Goal: Answer question/provide support

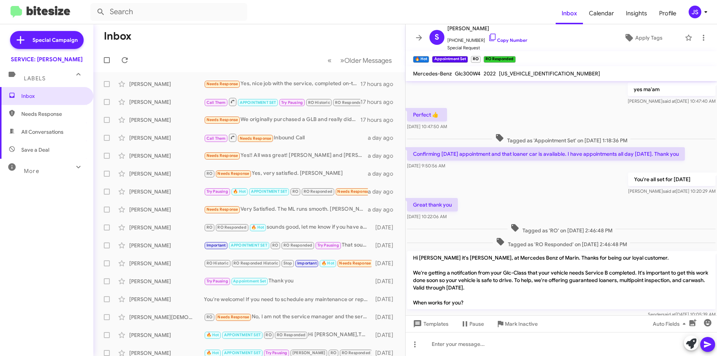
scroll to position [335, 0]
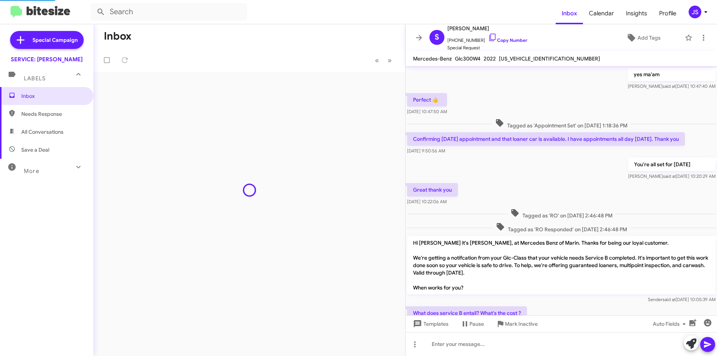
scroll to position [335, 0]
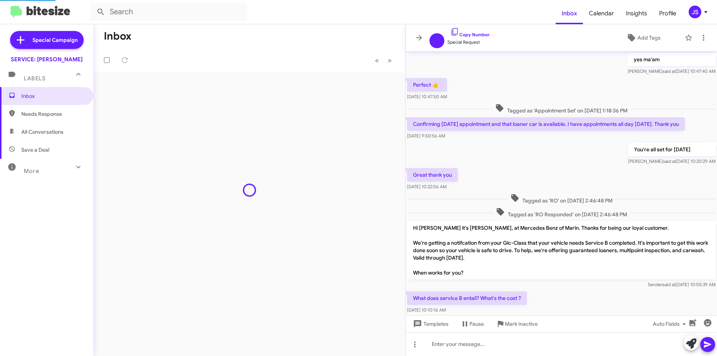
scroll to position [320, 0]
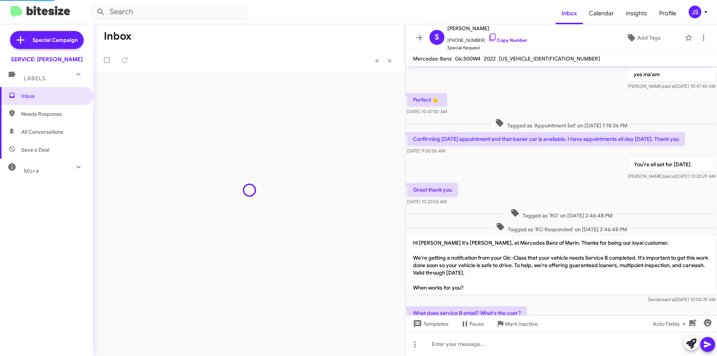
scroll to position [335, 0]
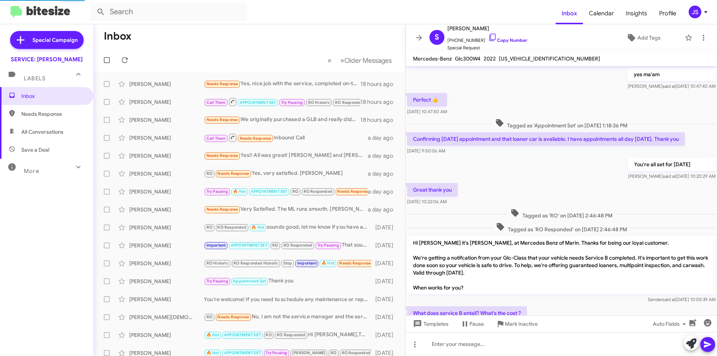
scroll to position [335, 0]
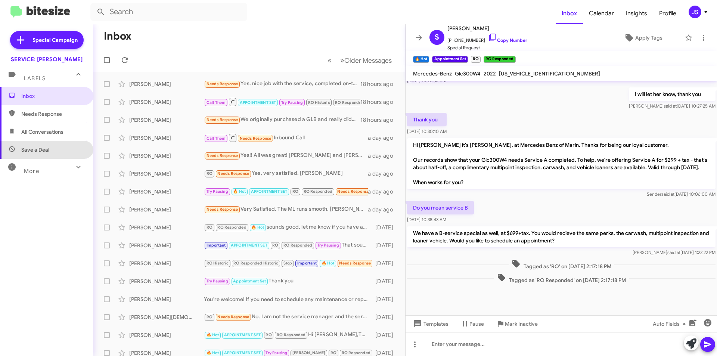
click at [68, 141] on span "Save a Deal" at bounding box center [46, 150] width 93 height 18
type input "in:not-interested"
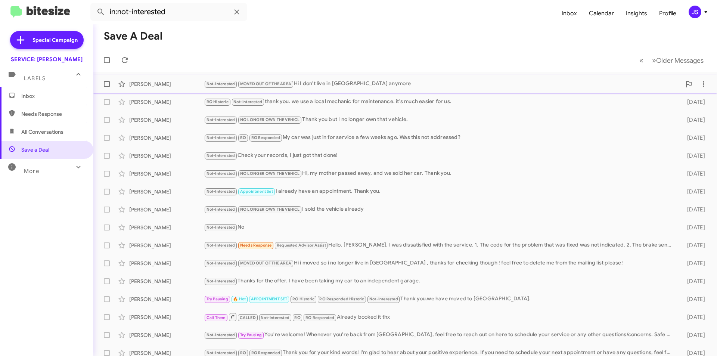
click at [351, 75] on span "[PERSON_NAME] Not-Interested MOVED OUT OF THE AREA Hi I don't live in [GEOGRAPH…" at bounding box center [405, 84] width 624 height 18
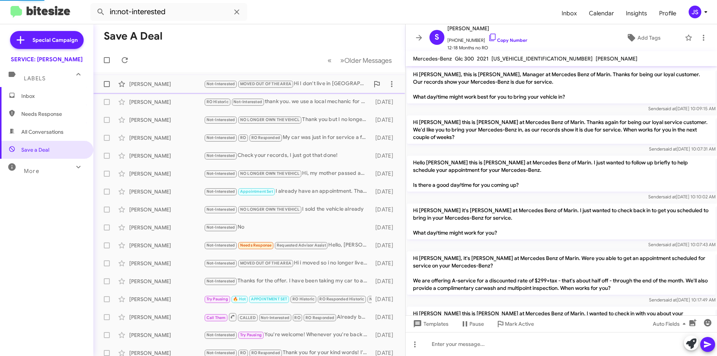
scroll to position [272, 0]
